Goal: Information Seeking & Learning: Check status

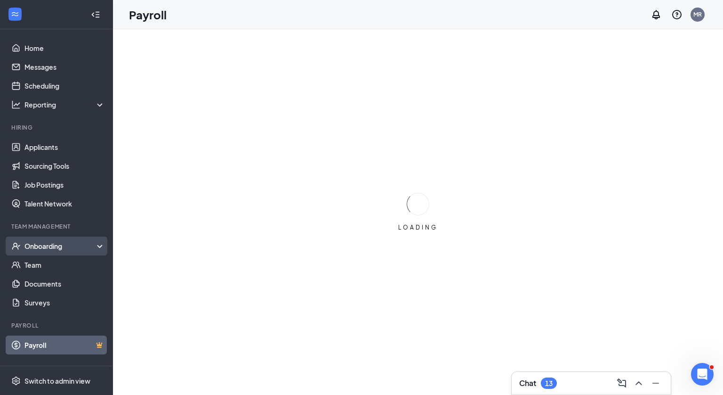
click at [47, 243] on div "Onboarding" at bounding box center [60, 245] width 73 height 9
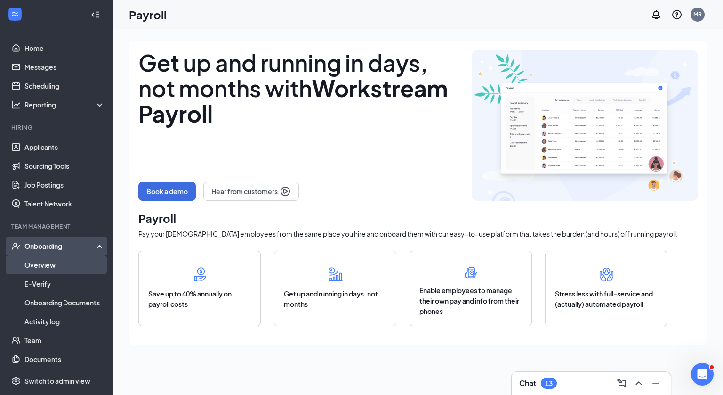
click at [46, 265] on link "Overview" at bounding box center [64, 264] width 81 height 19
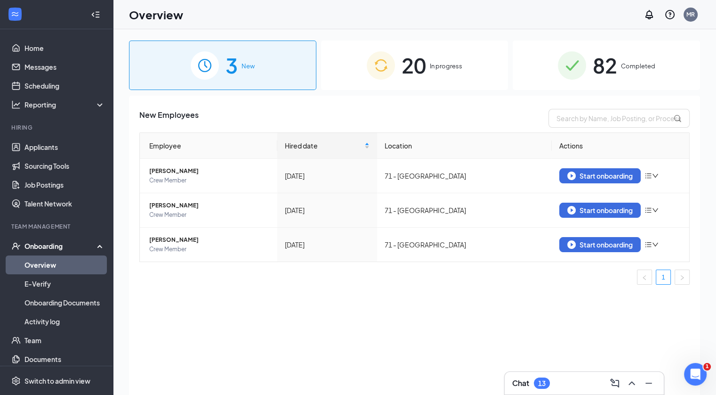
click at [444, 65] on span "In progress" at bounding box center [446, 65] width 32 height 9
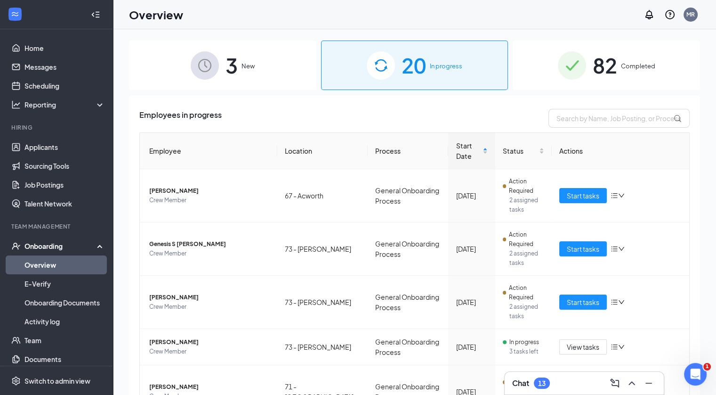
click at [301, 153] on th "Location" at bounding box center [322, 151] width 90 height 36
click at [301, 149] on th "Location" at bounding box center [322, 151] width 90 height 36
click at [234, 73] on span "3" at bounding box center [232, 65] width 12 height 32
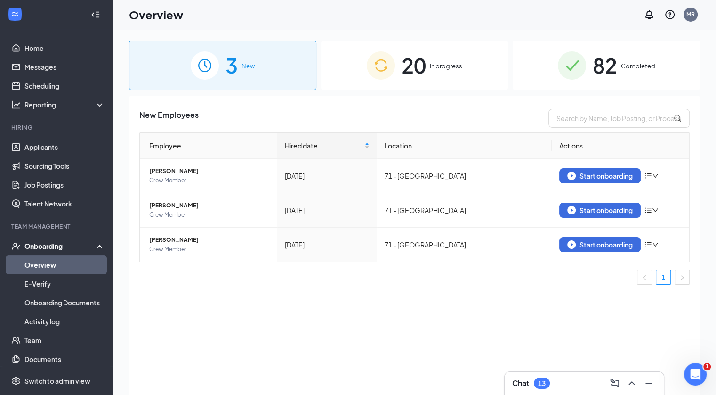
click at [405, 70] on span "20" at bounding box center [414, 65] width 24 height 32
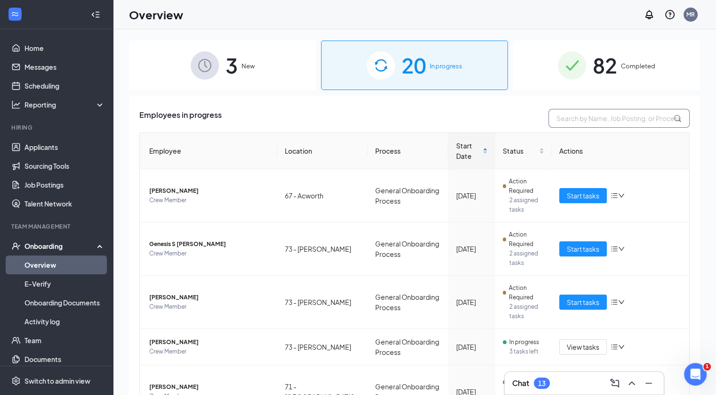
click at [575, 116] on input "text" at bounding box center [619, 118] width 141 height 19
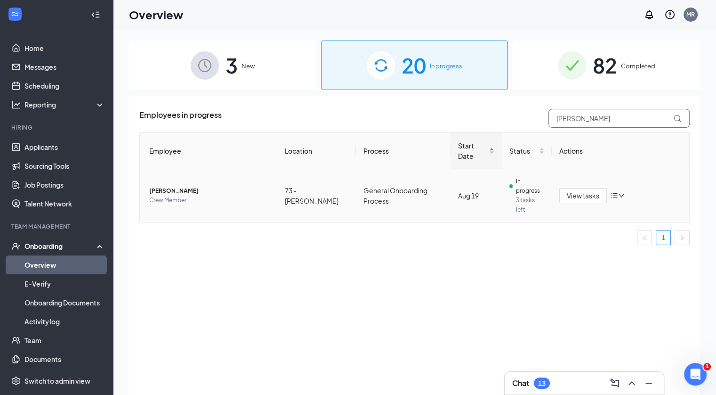
type input "[PERSON_NAME]"
click at [178, 186] on span "[PERSON_NAME]" at bounding box center [209, 190] width 121 height 9
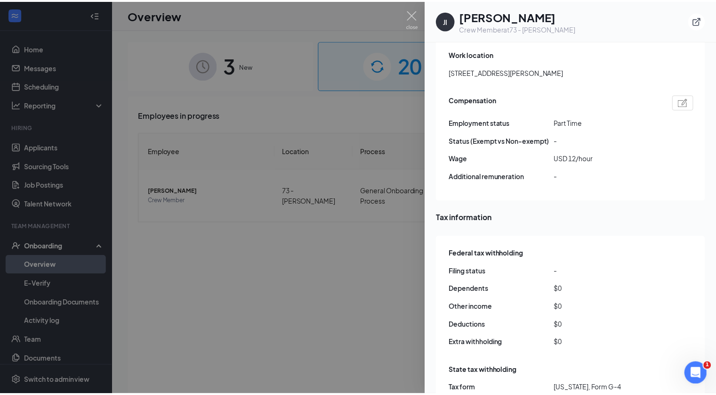
scroll to position [728, 0]
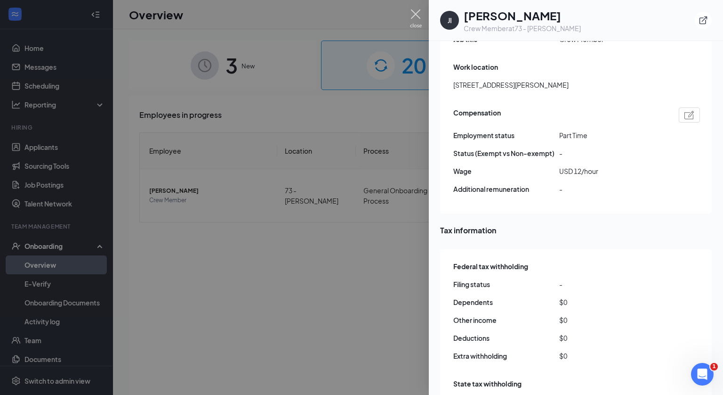
drag, startPoint x: 416, startPoint y: 15, endPoint x: 411, endPoint y: 16, distance: 5.4
click at [417, 15] on img at bounding box center [416, 18] width 12 height 18
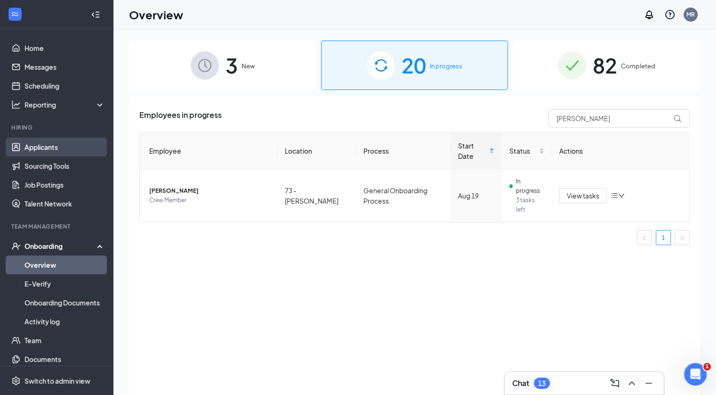
click at [25, 147] on link "Applicants" at bounding box center [64, 147] width 81 height 19
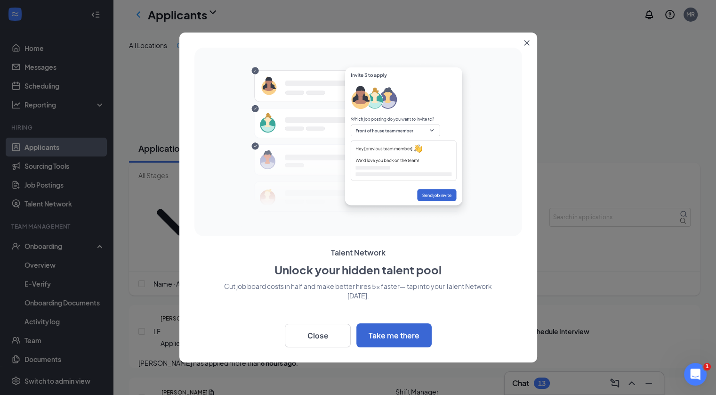
click at [529, 44] on button "Close" at bounding box center [528, 40] width 17 height 17
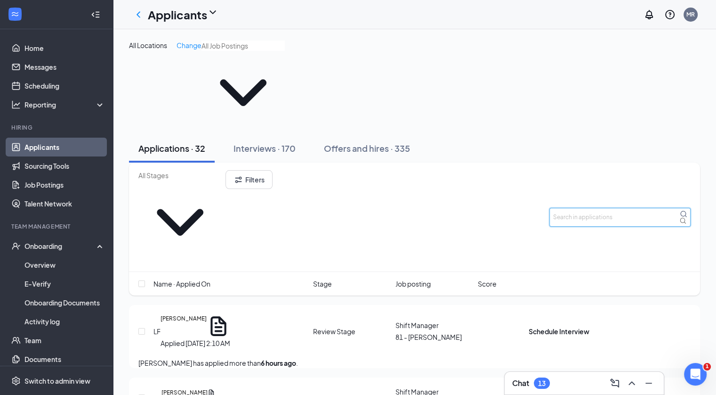
click at [595, 208] on input "text" at bounding box center [620, 217] width 141 height 19
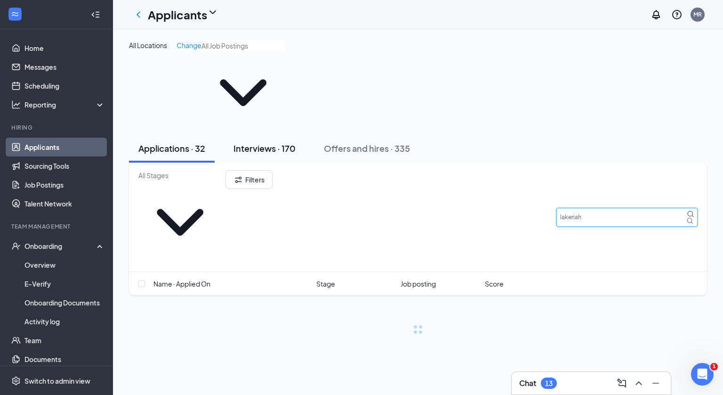
type input "lakeriah"
click at [299, 134] on button "Interviews · 170" at bounding box center [264, 148] width 81 height 28
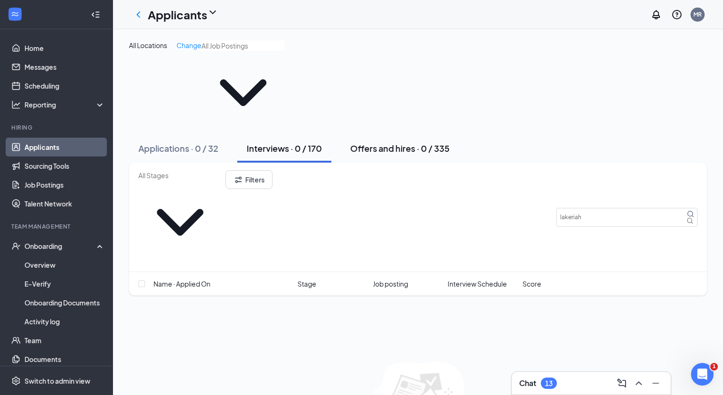
click at [379, 142] on div "Offers and hires · 0 / 335" at bounding box center [399, 148] width 99 height 12
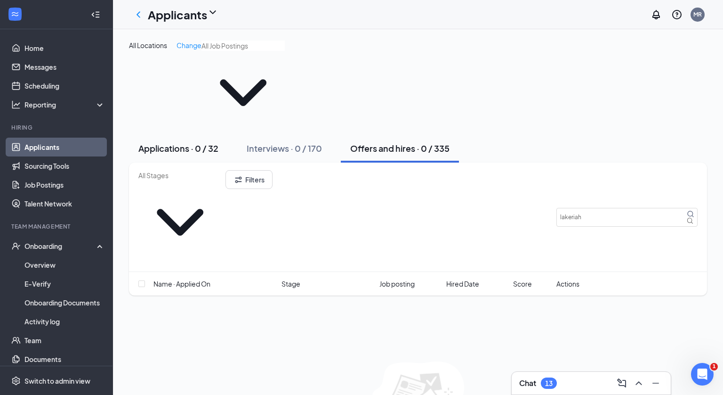
click at [182, 142] on div "Applications · 0 / 32" at bounding box center [178, 148] width 80 height 12
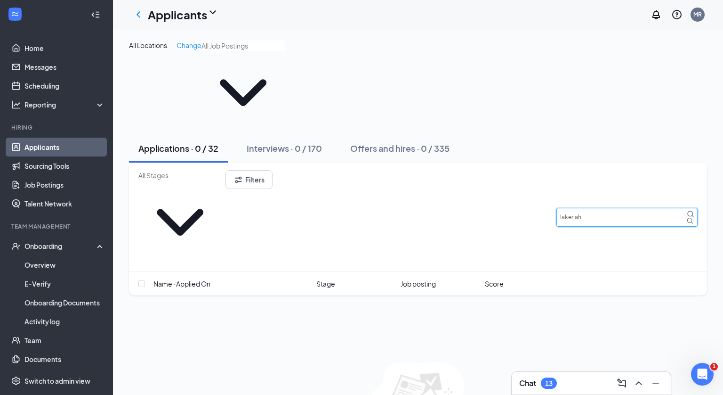
click at [594, 208] on input "lakeriah" at bounding box center [627, 217] width 141 height 19
drag, startPoint x: 586, startPoint y: 136, endPoint x: 495, endPoint y: 142, distance: 90.6
click at [495, 170] on div "Filters lakeriah" at bounding box center [418, 217] width 560 height 94
type input "h"
type input "elija"
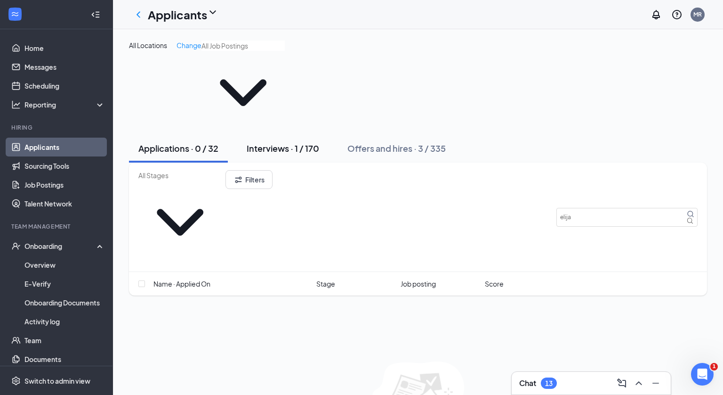
click at [266, 142] on div "Interviews · 1 / 170" at bounding box center [283, 148] width 73 height 12
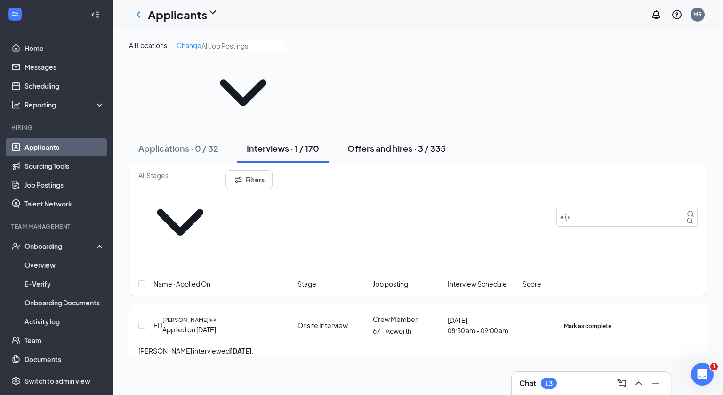
click at [387, 142] on div "Offers and hires · 3 / 335" at bounding box center [397, 148] width 98 height 12
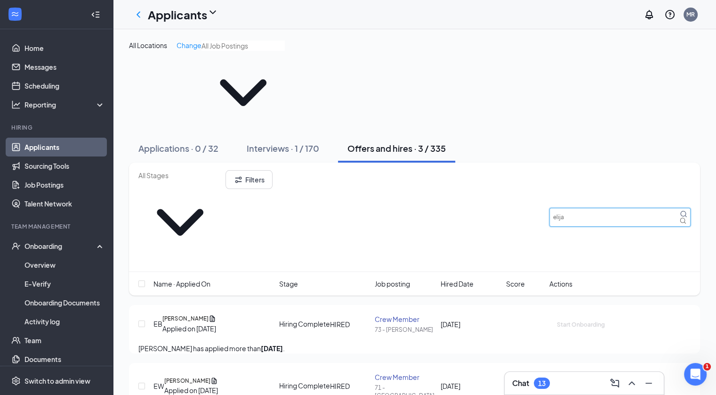
click at [593, 208] on input "elija" at bounding box center [620, 217] width 141 height 19
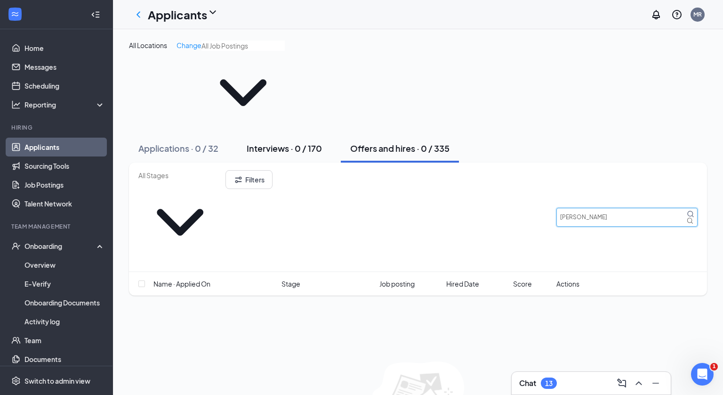
type input "[PERSON_NAME]"
click at [276, 142] on div "Interviews · 0 / 170" at bounding box center [284, 148] width 75 height 12
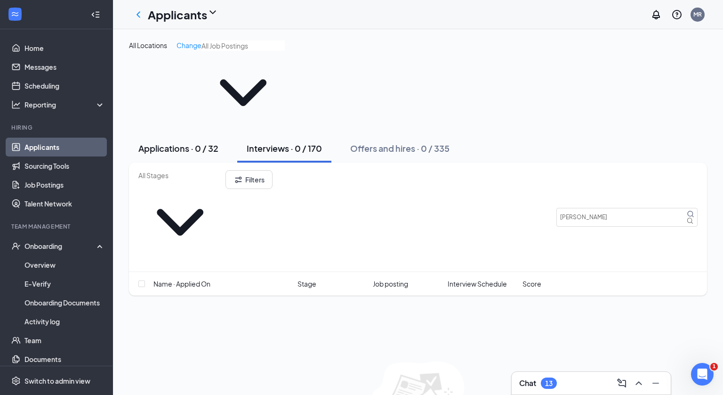
click at [196, 142] on div "Applications · 0 / 32" at bounding box center [178, 148] width 80 height 12
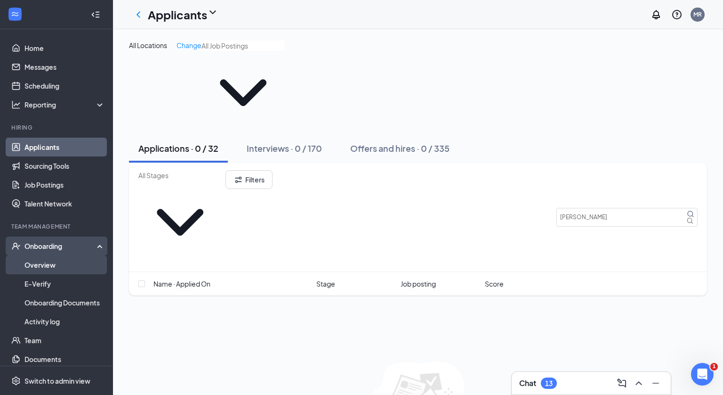
click at [38, 266] on link "Overview" at bounding box center [64, 264] width 81 height 19
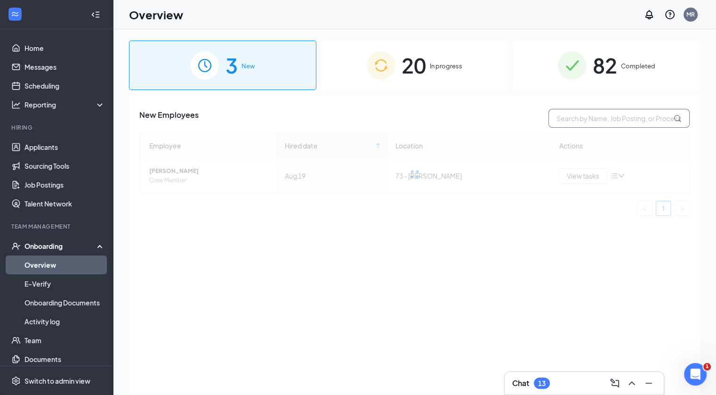
click at [603, 120] on input "text" at bounding box center [619, 118] width 141 height 19
type input "[PERSON_NAME]"
click at [437, 70] on span "In progress" at bounding box center [446, 65] width 32 height 9
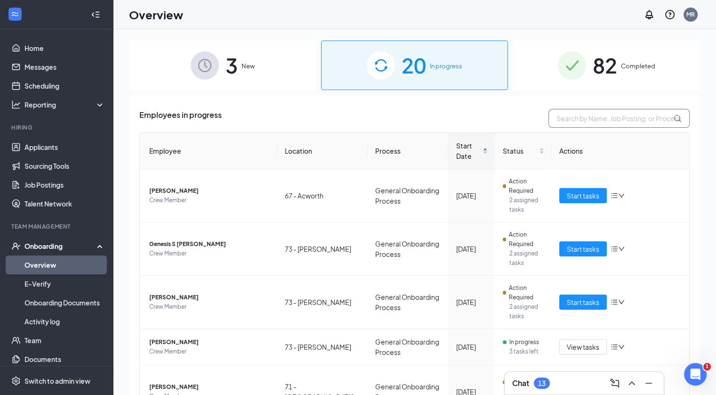
click at [575, 123] on input "text" at bounding box center [619, 118] width 141 height 19
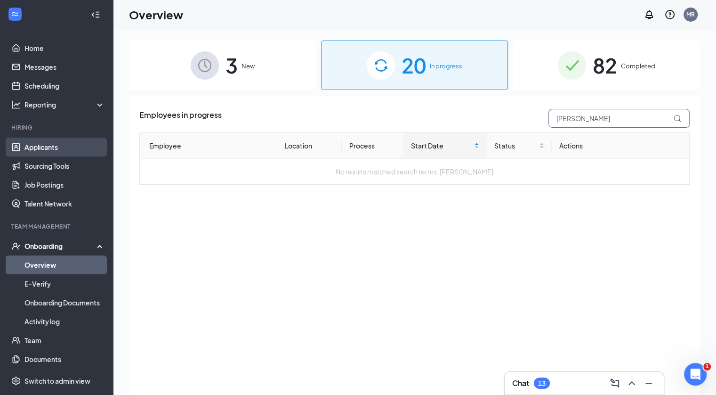
type input "[PERSON_NAME]"
click at [47, 146] on link "Applicants" at bounding box center [64, 147] width 81 height 19
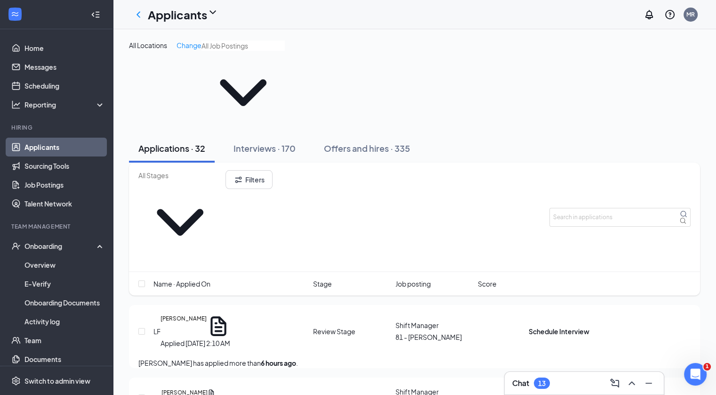
click at [254, 71] on icon "ChevronDown" at bounding box center [243, 92] width 83 height 83
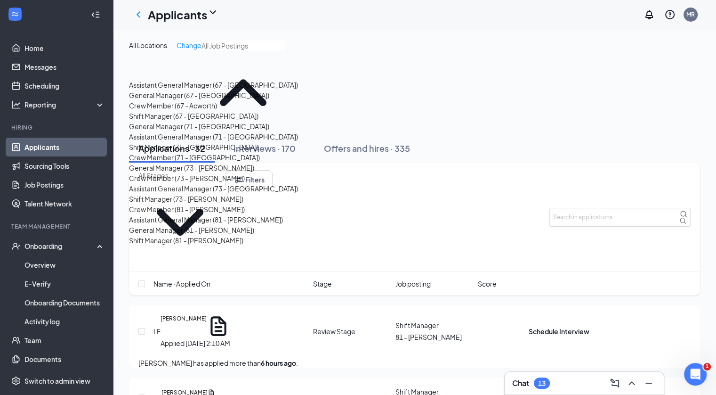
click at [258, 79] on icon "ChevronUp" at bounding box center [243, 92] width 47 height 27
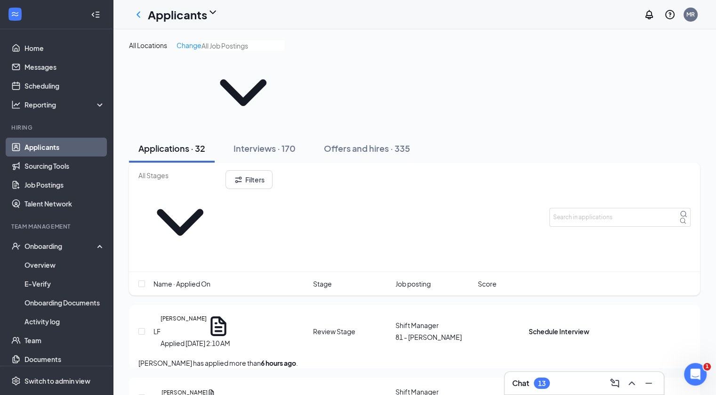
click at [536, 134] on div "Applications · 32 Interviews · 170 Offers and hires · 335" at bounding box center [414, 148] width 571 height 28
click at [41, 247] on div "Onboarding" at bounding box center [60, 245] width 73 height 9
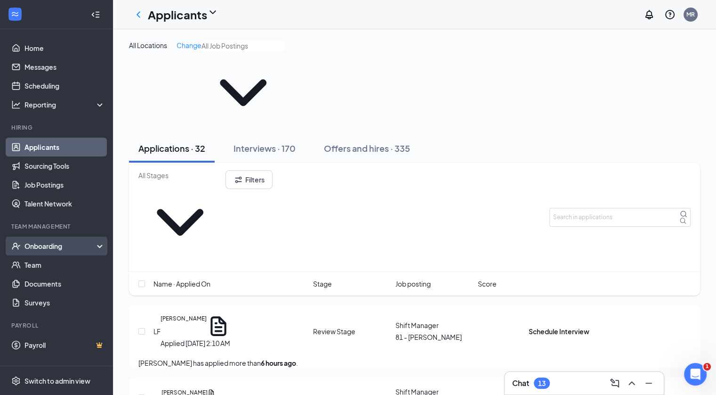
click at [43, 245] on div "Onboarding" at bounding box center [60, 245] width 73 height 9
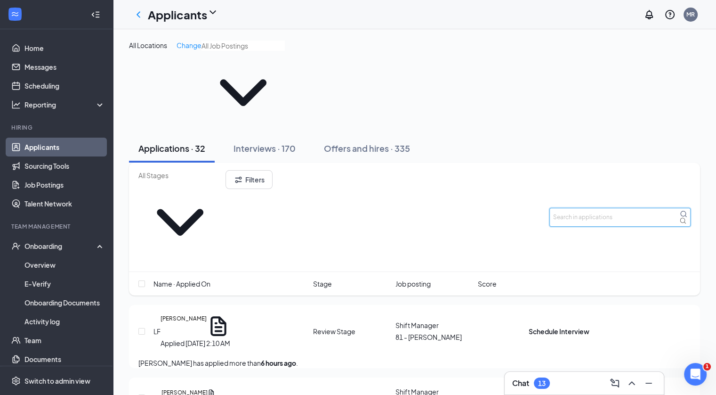
click at [612, 208] on input "text" at bounding box center [620, 217] width 141 height 19
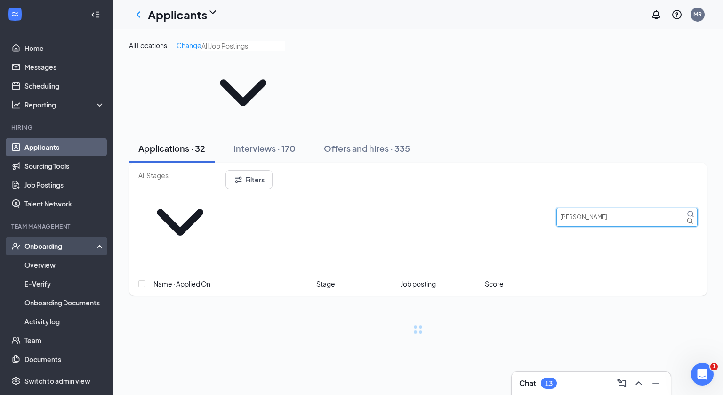
type input "[PERSON_NAME]"
click at [52, 250] on div "Onboarding" at bounding box center [60, 245] width 73 height 9
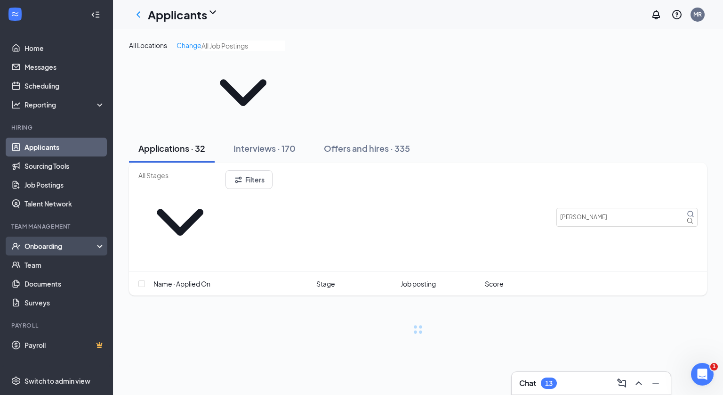
click at [45, 251] on div "Onboarding" at bounding box center [56, 245] width 113 height 19
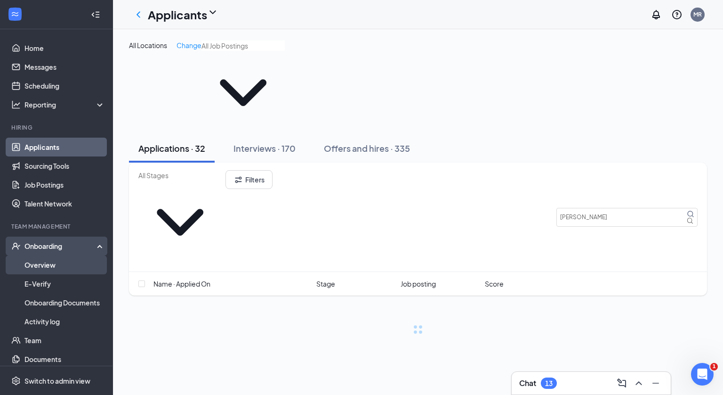
click at [43, 261] on link "Overview" at bounding box center [64, 264] width 81 height 19
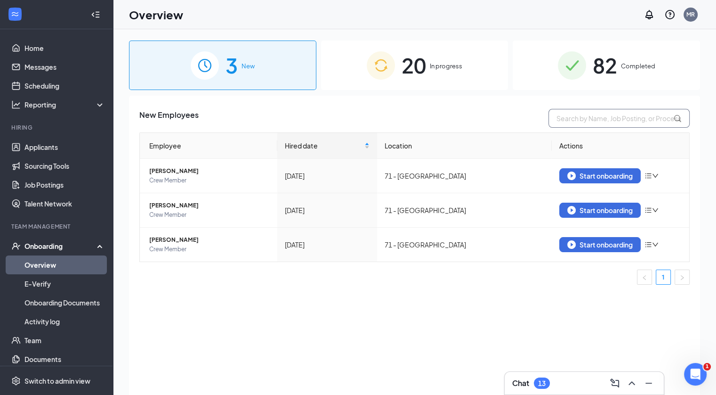
click at [575, 124] on input "text" at bounding box center [619, 118] width 141 height 19
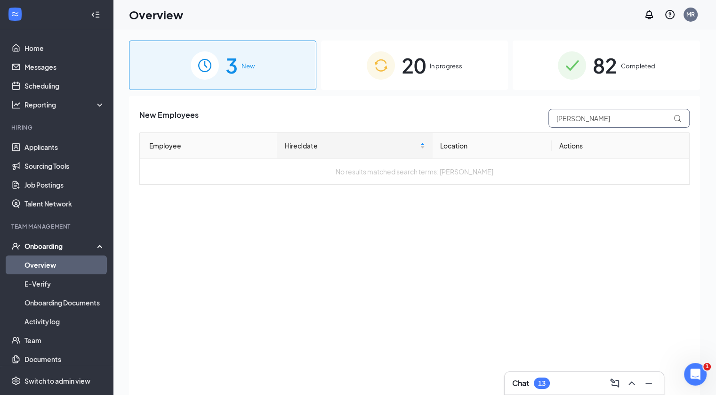
type input "[PERSON_NAME]"
click at [423, 70] on span "20" at bounding box center [414, 65] width 24 height 32
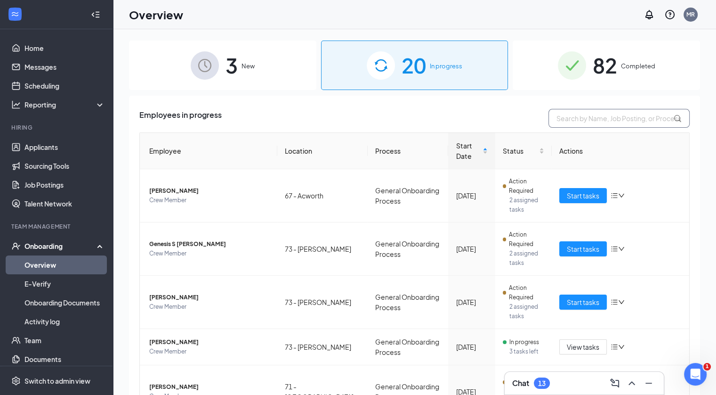
click at [573, 120] on input "text" at bounding box center [619, 118] width 141 height 19
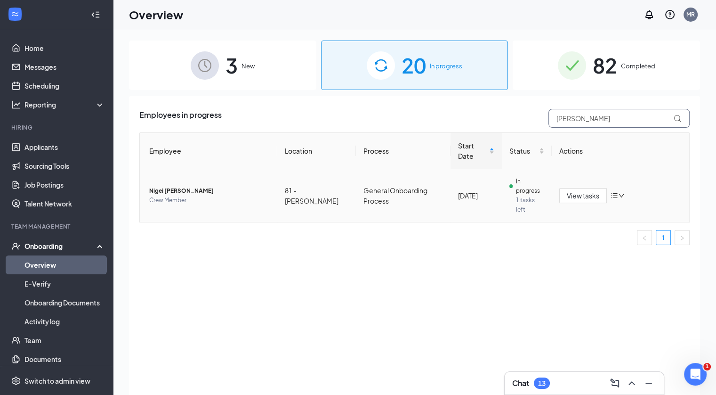
type input "[PERSON_NAME]"
click at [163, 188] on span "Nigei [PERSON_NAME]" at bounding box center [209, 190] width 121 height 9
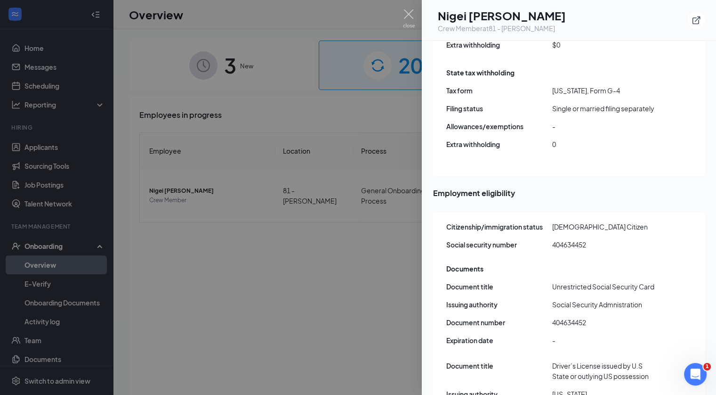
scroll to position [1084, 0]
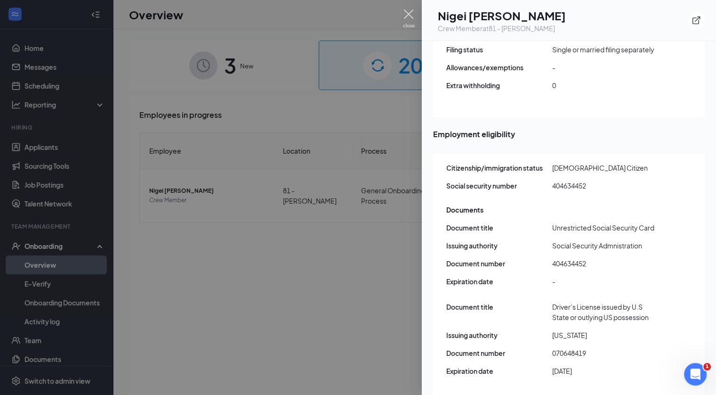
click at [407, 17] on img at bounding box center [409, 18] width 12 height 18
